Goal: Navigation & Orientation: Understand site structure

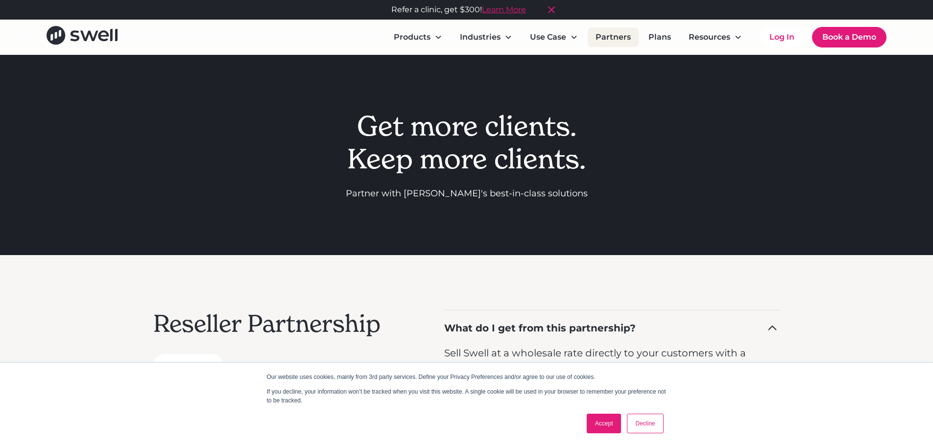
click at [612, 37] on link "Partners" at bounding box center [613, 37] width 51 height 20
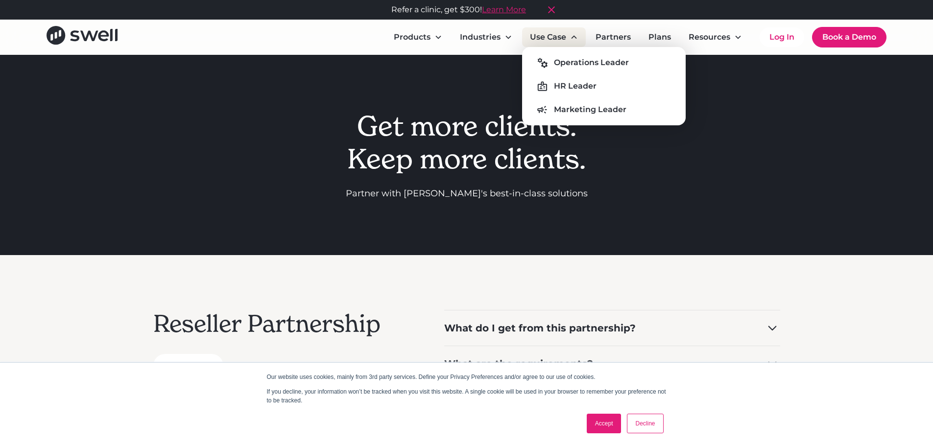
click at [557, 40] on div "Use Case" at bounding box center [548, 37] width 36 height 12
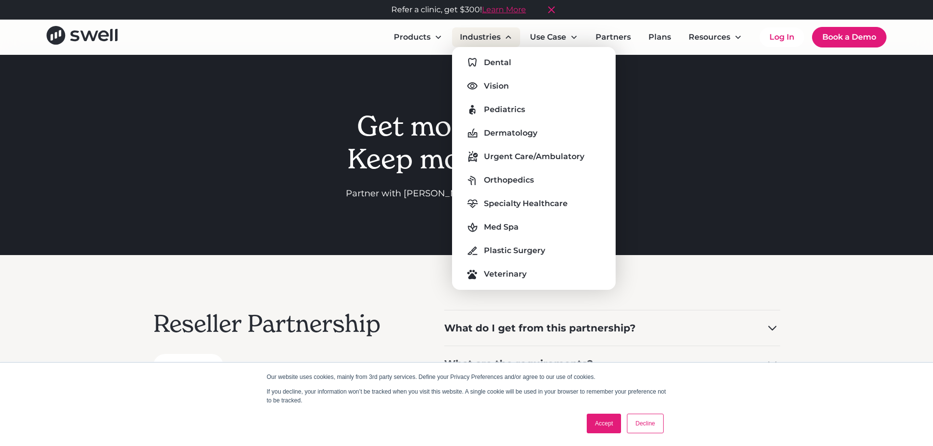
click at [486, 39] on div "Industries" at bounding box center [480, 37] width 41 height 12
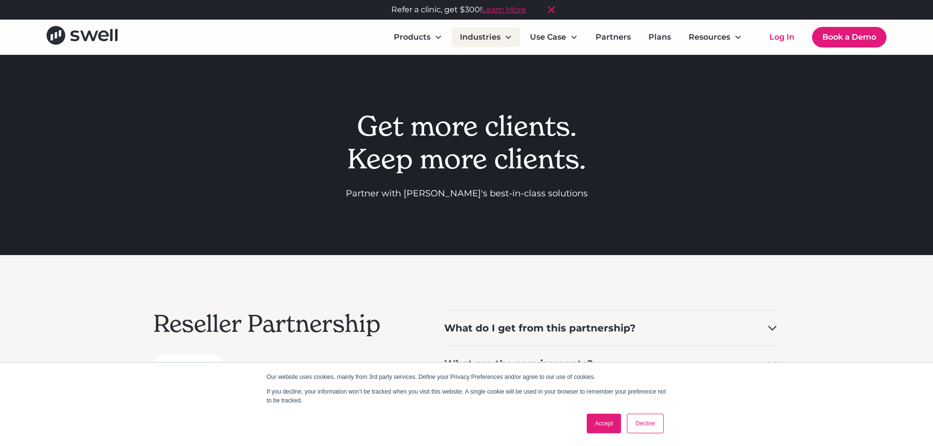
click at [486, 35] on div "Industries" at bounding box center [480, 37] width 41 height 12
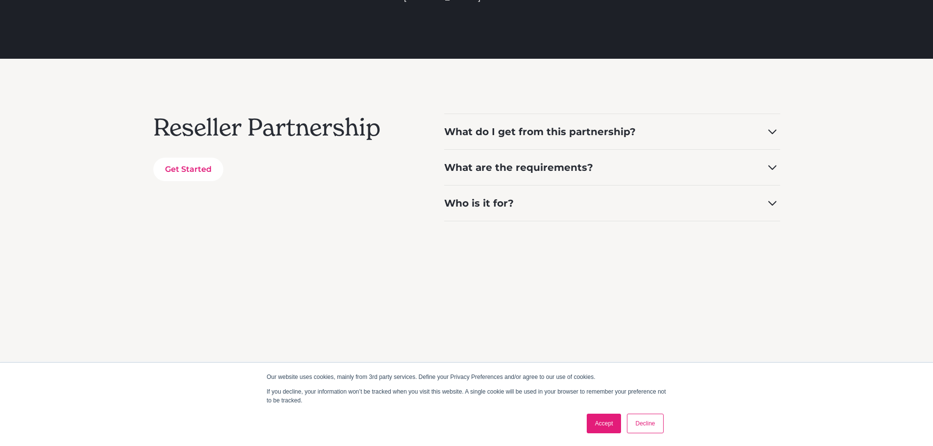
scroll to position [294, 0]
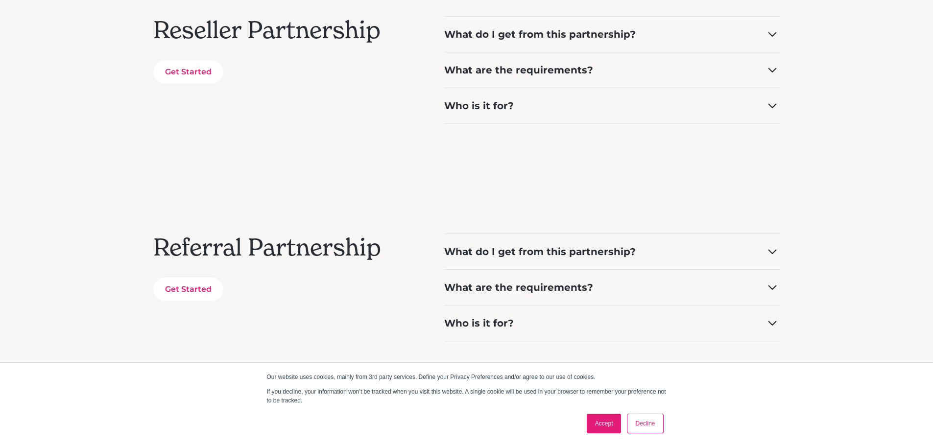
click at [609, 423] on link "Accept" at bounding box center [604, 424] width 35 height 20
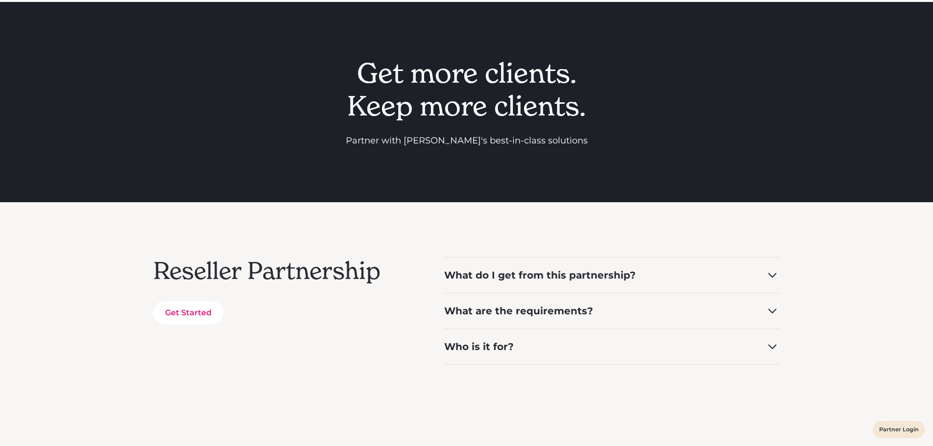
scroll to position [0, 0]
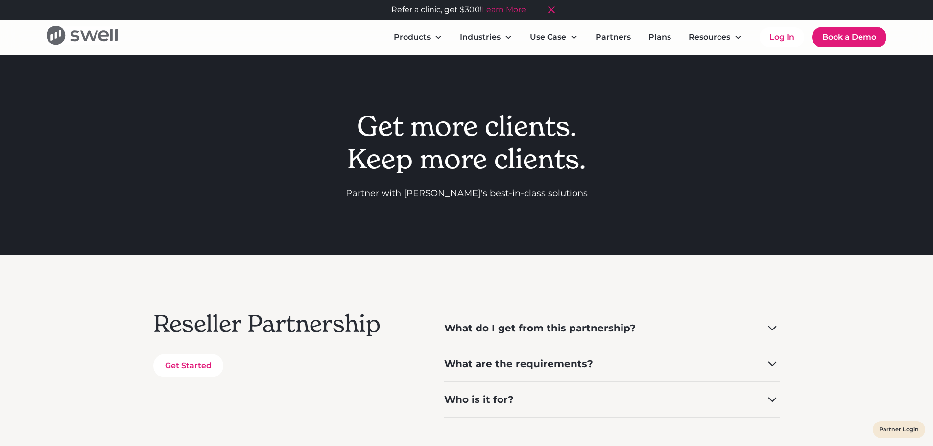
click at [99, 32] on icon "home" at bounding box center [82, 35] width 71 height 19
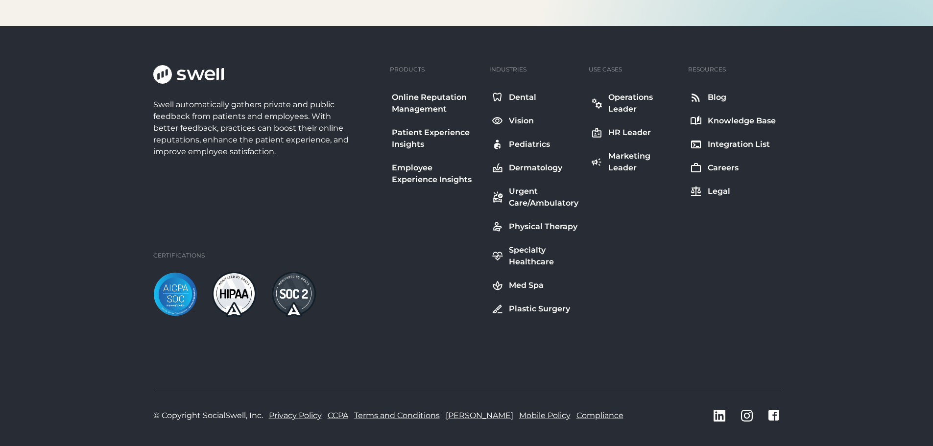
scroll to position [3660, 0]
